Goal: Information Seeking & Learning: Learn about a topic

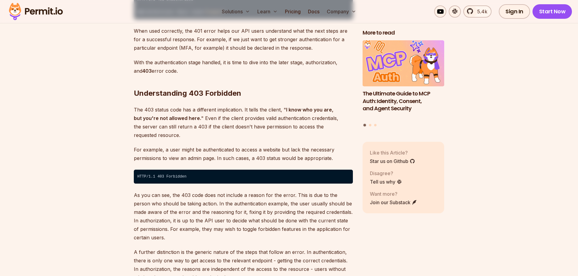
scroll to position [1062, 0]
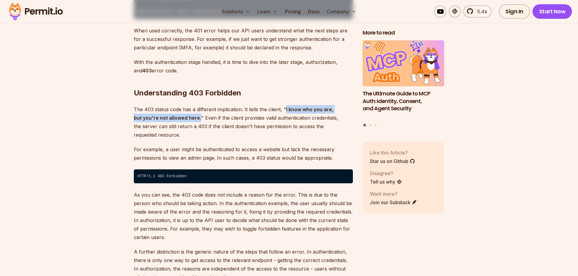
drag, startPoint x: 190, startPoint y: 110, endPoint x: 286, endPoint y: 102, distance: 96.5
click at [286, 107] on strong "I know who you are, but you're not allowed here." at bounding box center [234, 114] width 200 height 15
drag, startPoint x: 286, startPoint y: 100, endPoint x: 190, endPoint y: 110, distance: 96.7
click at [190, 110] on strong "I know who you are, but you're not allowed here." at bounding box center [234, 114] width 200 height 15
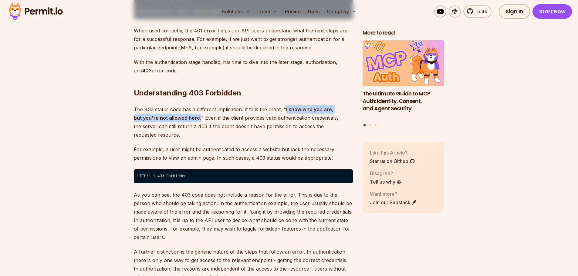
click at [190, 110] on strong "I know who you are, but you're not allowed here." at bounding box center [234, 114] width 200 height 15
drag, startPoint x: 189, startPoint y: 110, endPoint x: 284, endPoint y: 98, distance: 96.3
click at [284, 105] on p "The 403 status code has a different implication. It tells the client, " I know …" at bounding box center [243, 122] width 219 height 34
click at [285, 105] on p "The 403 status code has a different implication. It tells the client, " I know …" at bounding box center [243, 122] width 219 height 34
drag, startPoint x: 135, startPoint y: 100, endPoint x: 191, endPoint y: 108, distance: 57.4
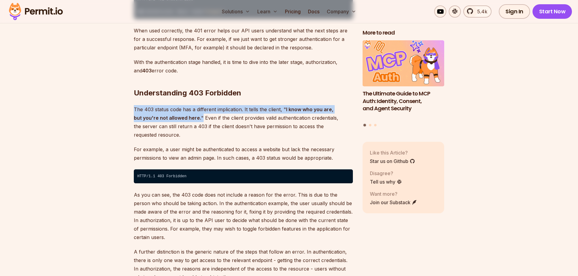
click at [191, 108] on p "The 403 status code has a different implication. It tells the client, " I know …" at bounding box center [243, 122] width 219 height 34
copy p "The 403 status code has a different implication. It tells the client, " I know …"
